Goal: Task Accomplishment & Management: Use online tool/utility

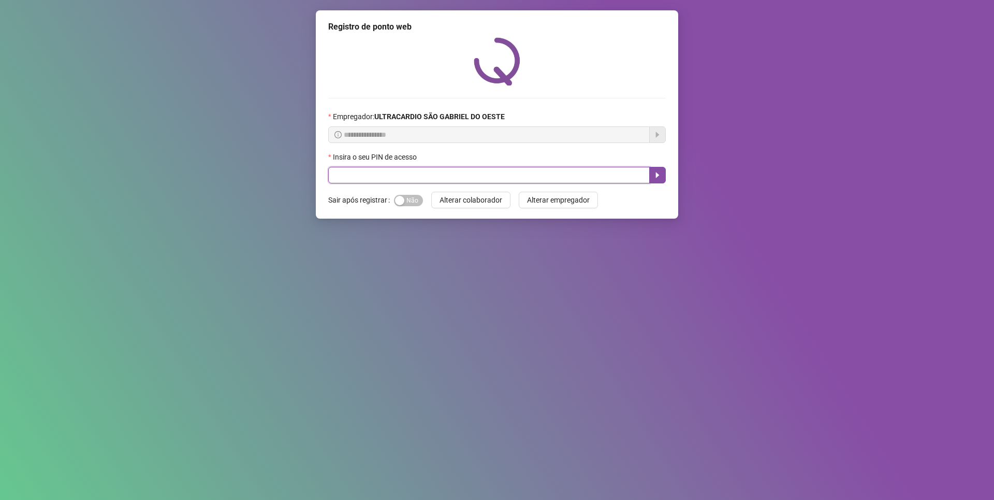
click at [373, 175] on input "text" at bounding box center [488, 175] width 321 height 17
type input "*****"
click at [654, 171] on icon "caret-right" at bounding box center [657, 175] width 8 height 8
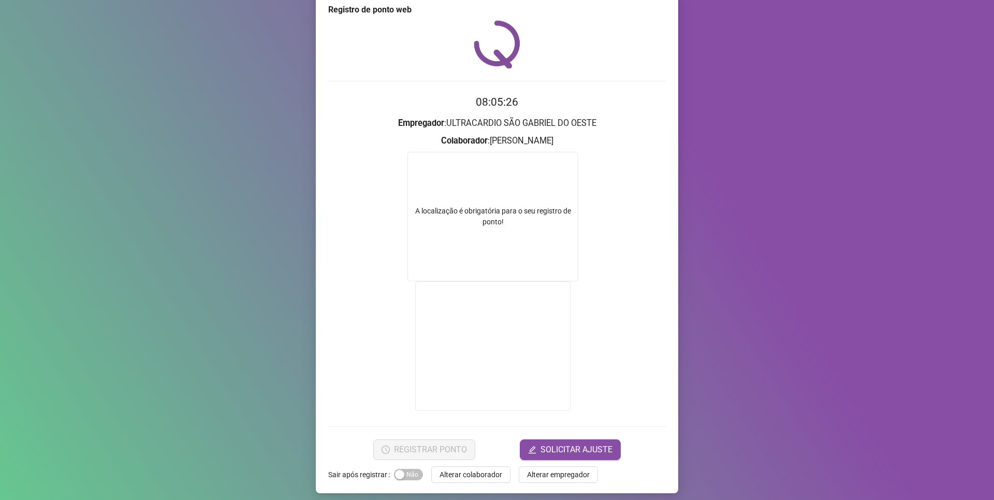
scroll to position [23, 0]
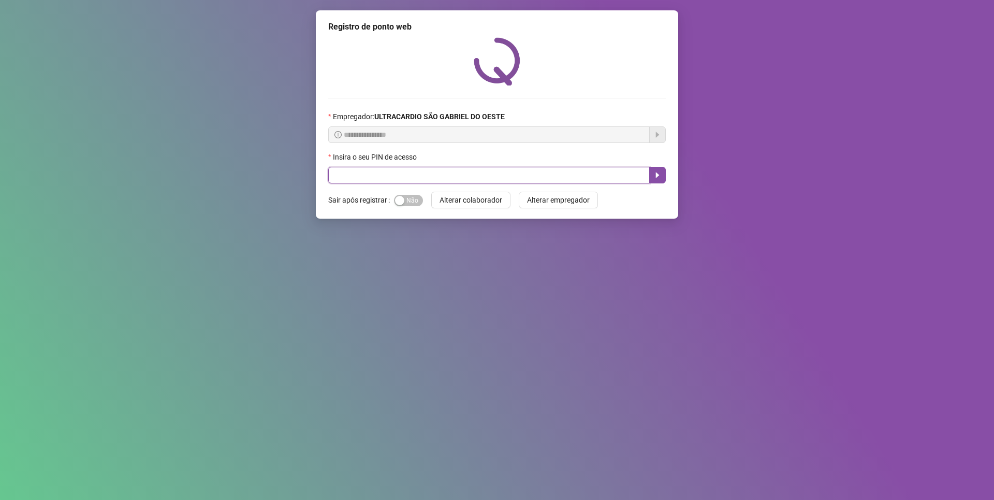
click at [372, 174] on input "text" at bounding box center [488, 175] width 321 height 17
click at [361, 172] on input "text" at bounding box center [488, 175] width 321 height 17
type input "*****"
click at [652, 172] on button "button" at bounding box center [657, 175] width 17 height 17
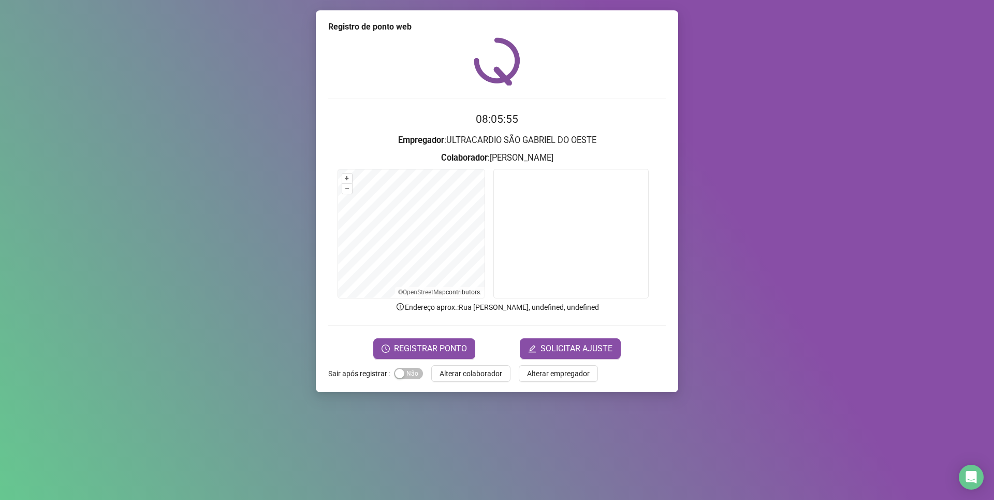
click at [421, 320] on form "08:05:55 Empregador : ULTRACARDIO SÃO GABRIEL DO OESTE Colaborador : Paule Anne…" at bounding box center [497, 234] width 338 height 247
click at [434, 350] on span "REGISTRAR PONTO" at bounding box center [430, 348] width 73 height 12
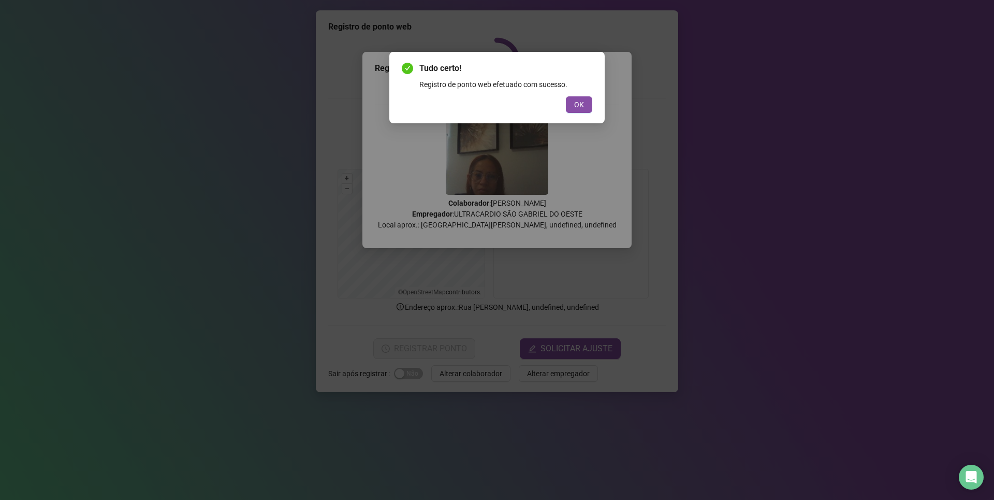
click at [566, 96] on button "OK" at bounding box center [579, 104] width 26 height 17
